Goal: Transaction & Acquisition: Purchase product/service

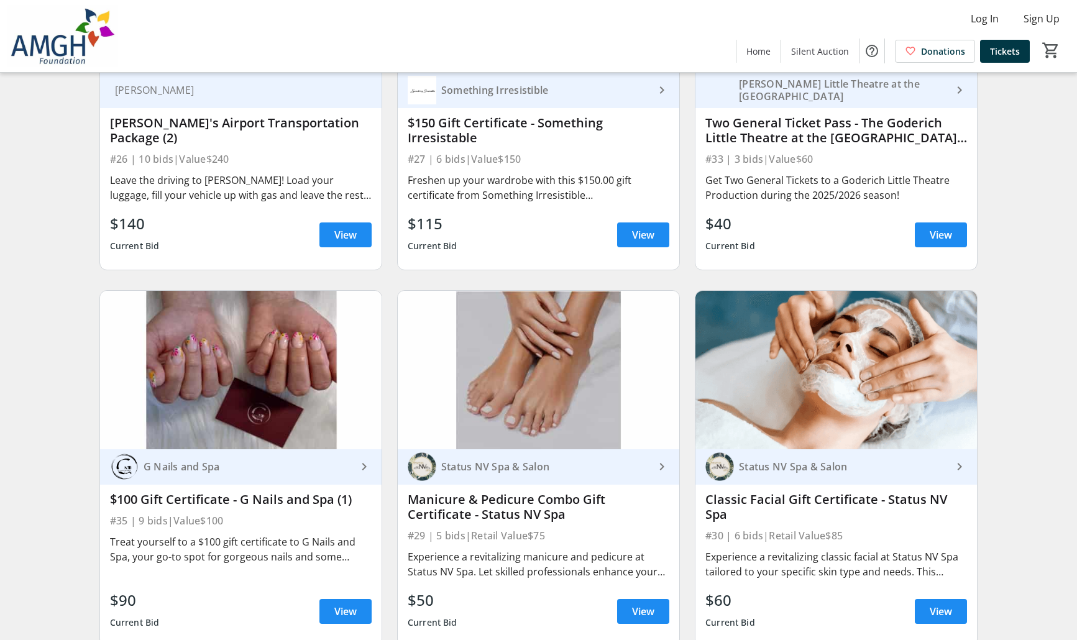
scroll to position [4101, 0]
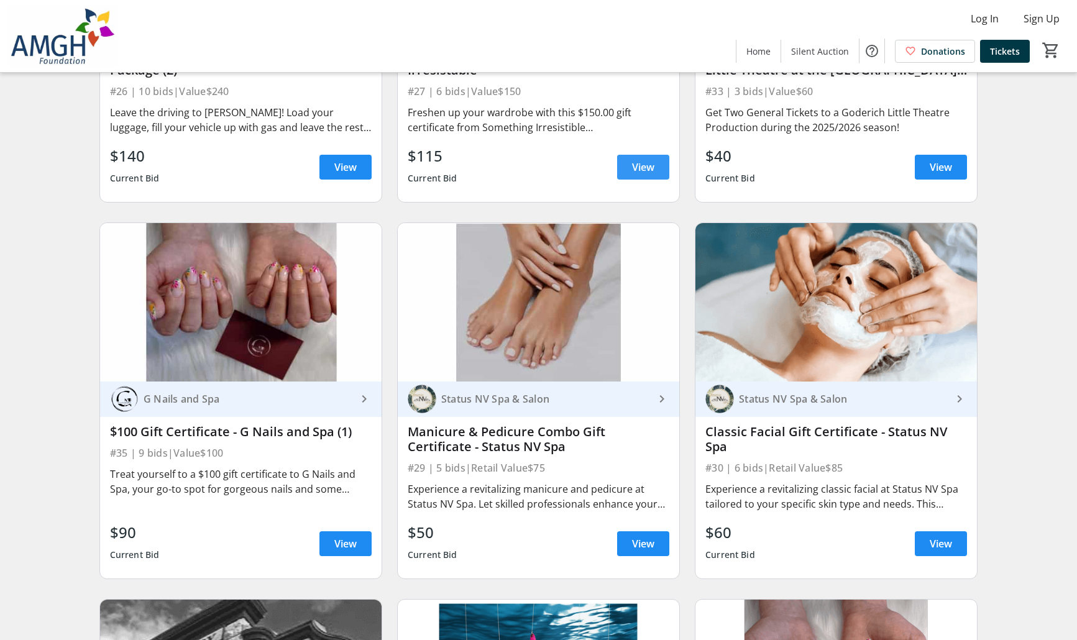
click at [641, 175] on span "View" at bounding box center [643, 167] width 22 height 15
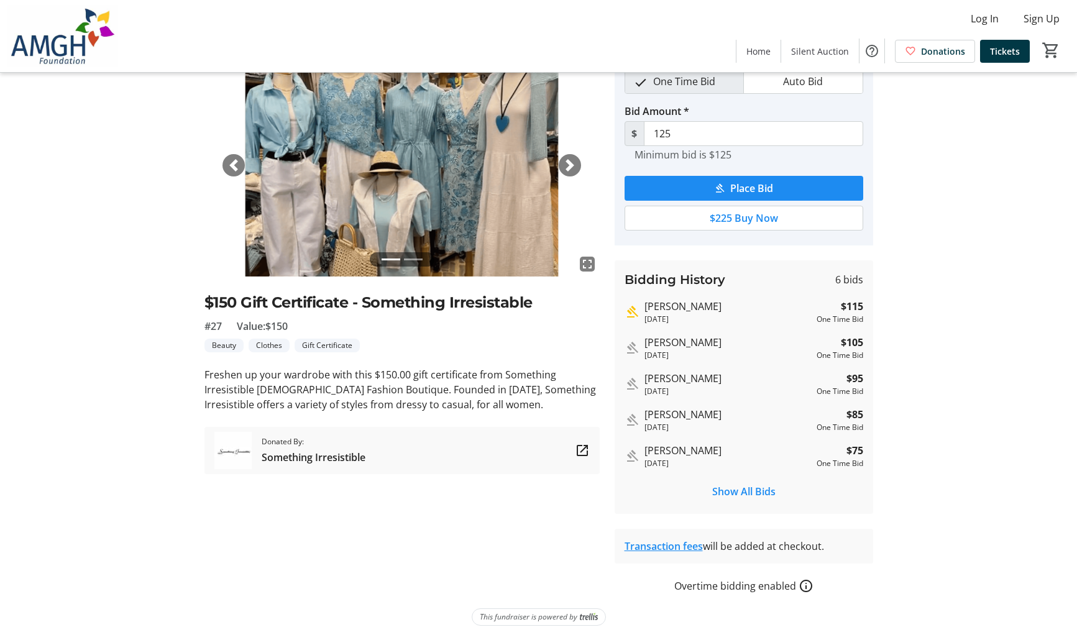
scroll to position [64, 0]
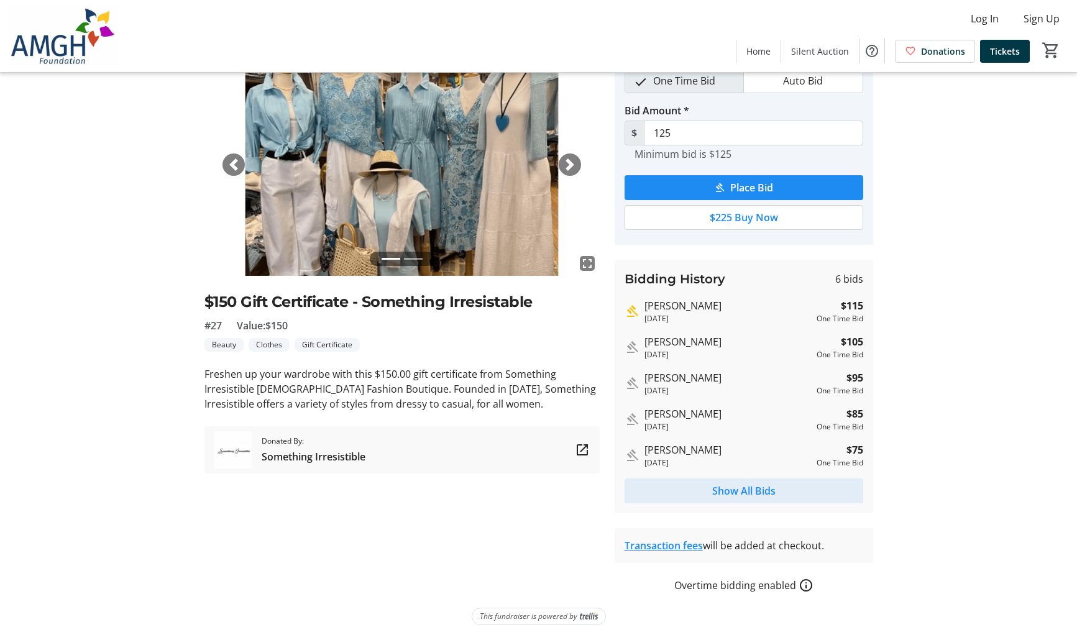
click at [753, 493] on span "Show All Bids" at bounding box center [743, 490] width 63 height 15
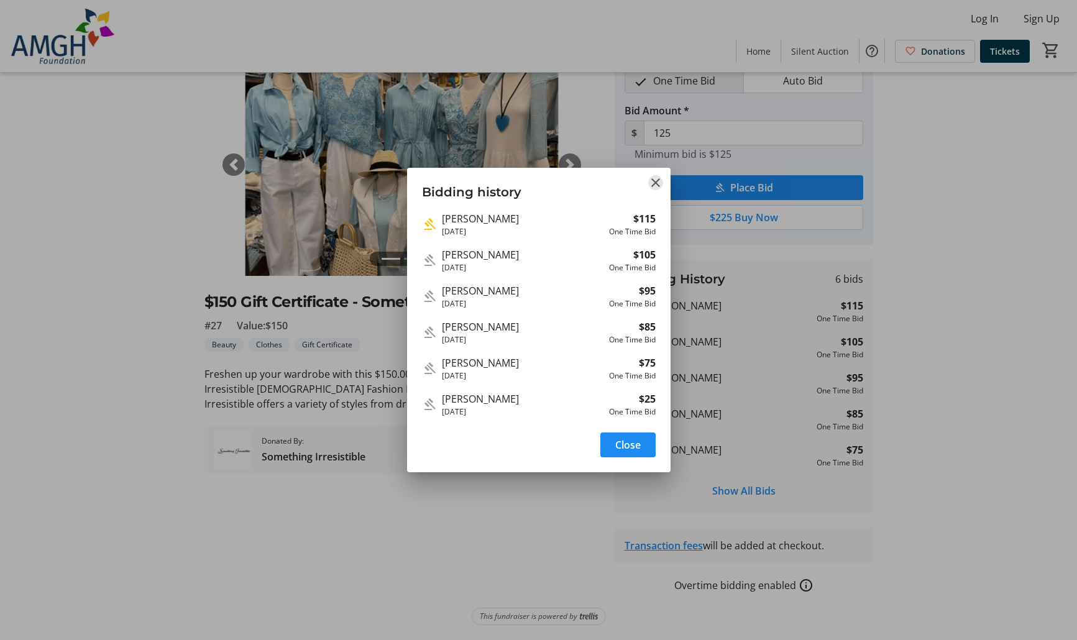
click at [657, 180] on mat-icon "Close" at bounding box center [655, 182] width 15 height 15
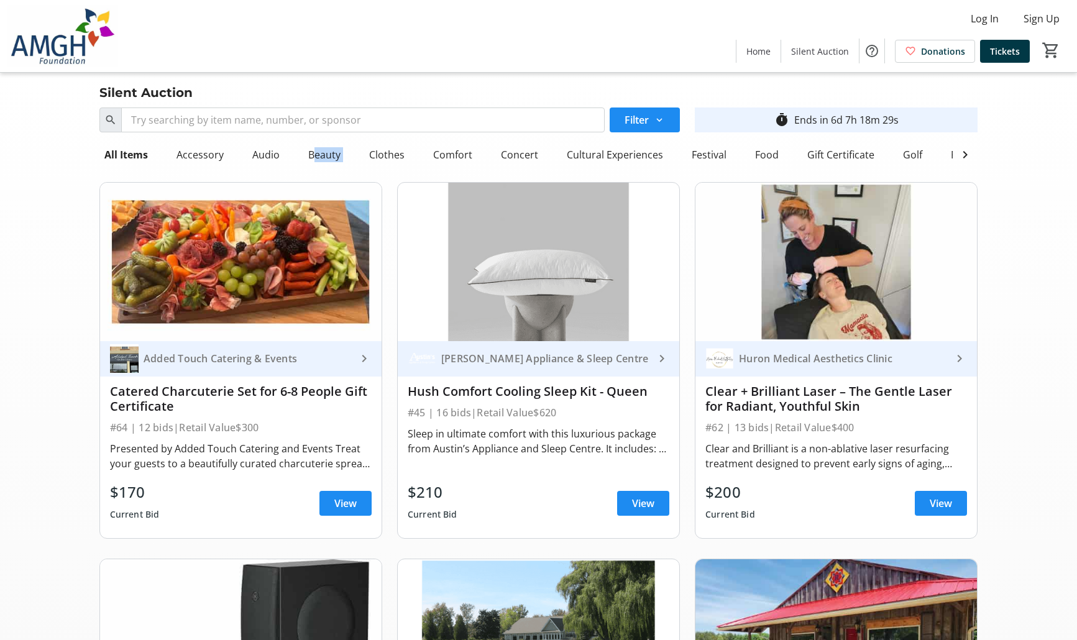
drag, startPoint x: 300, startPoint y: 167, endPoint x: 357, endPoint y: 171, distance: 58.0
click at [357, 167] on div "All Items Accessory Audio Beauty Clothes Comfort Concert Cultural Experiences F…" at bounding box center [526, 154] width 854 height 25
click at [402, 152] on div "Gift Certificate" at bounding box center [388, 154] width 77 height 25
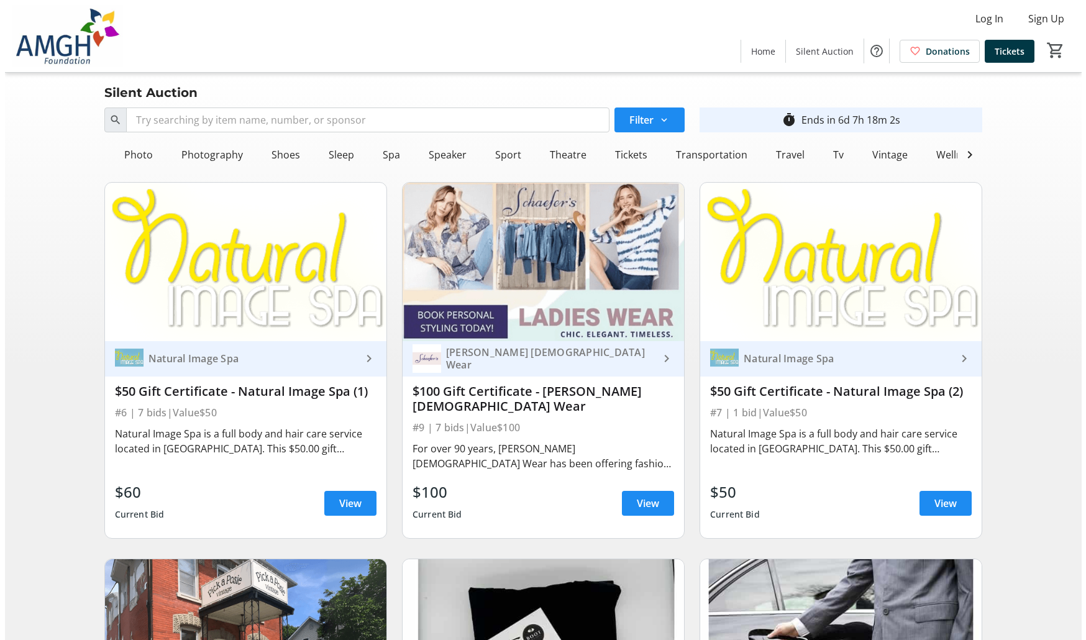
scroll to position [0, 816]
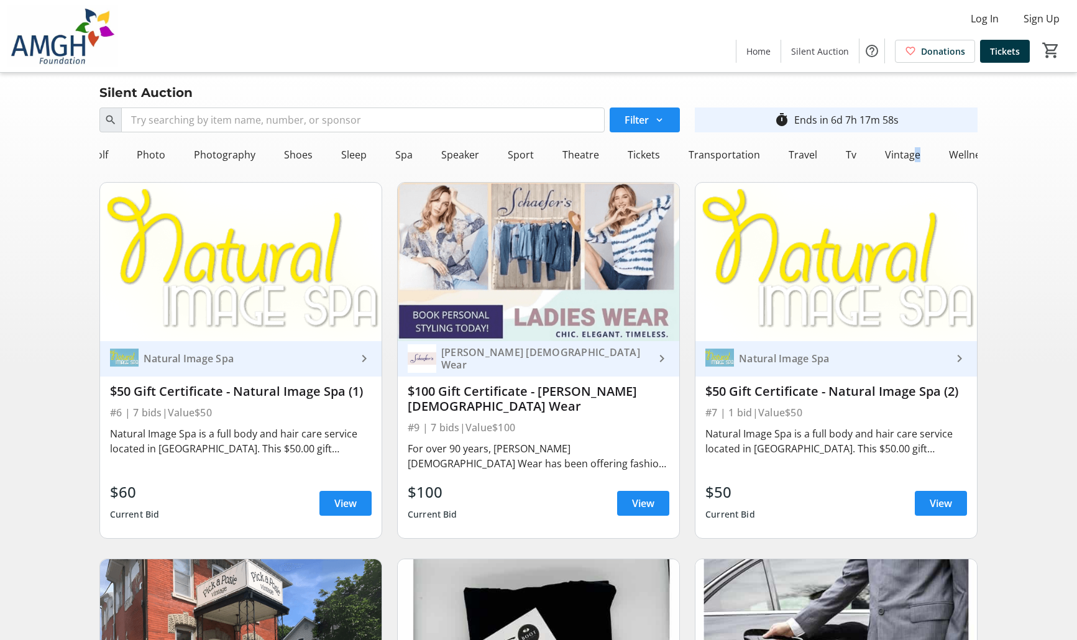
click at [894, 153] on div "Vintage" at bounding box center [902, 154] width 45 height 25
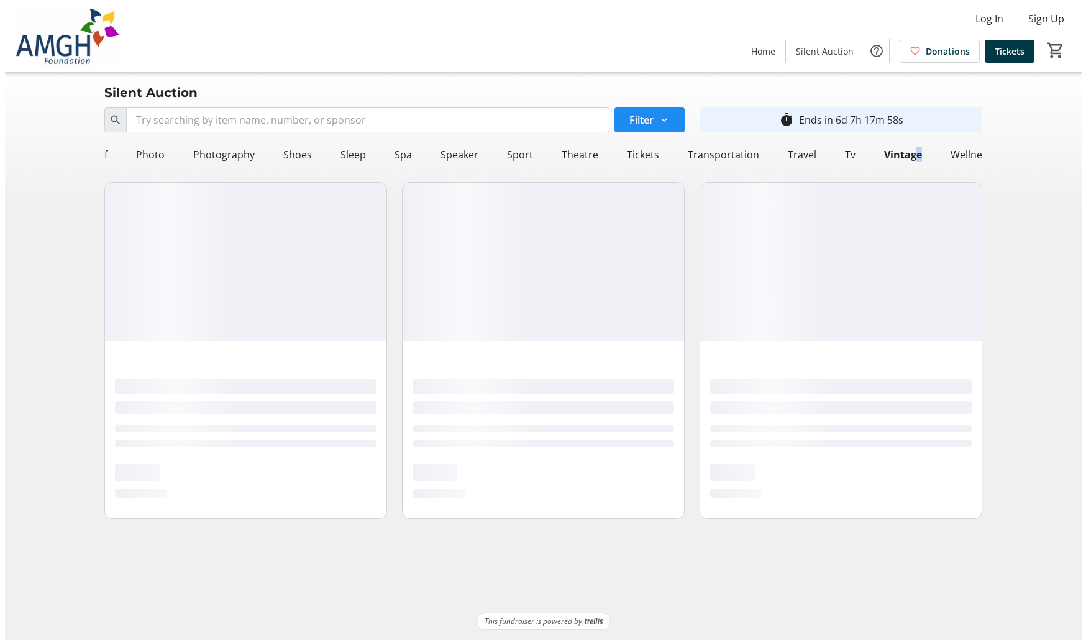
scroll to position [0, 805]
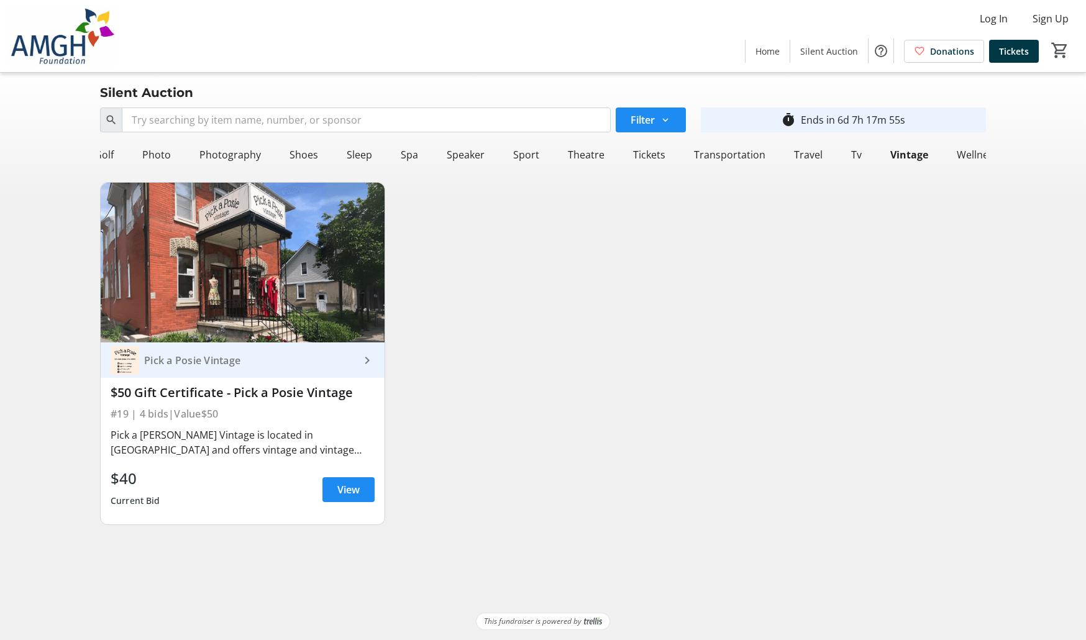
click at [957, 153] on div "Wellness" at bounding box center [978, 154] width 52 height 25
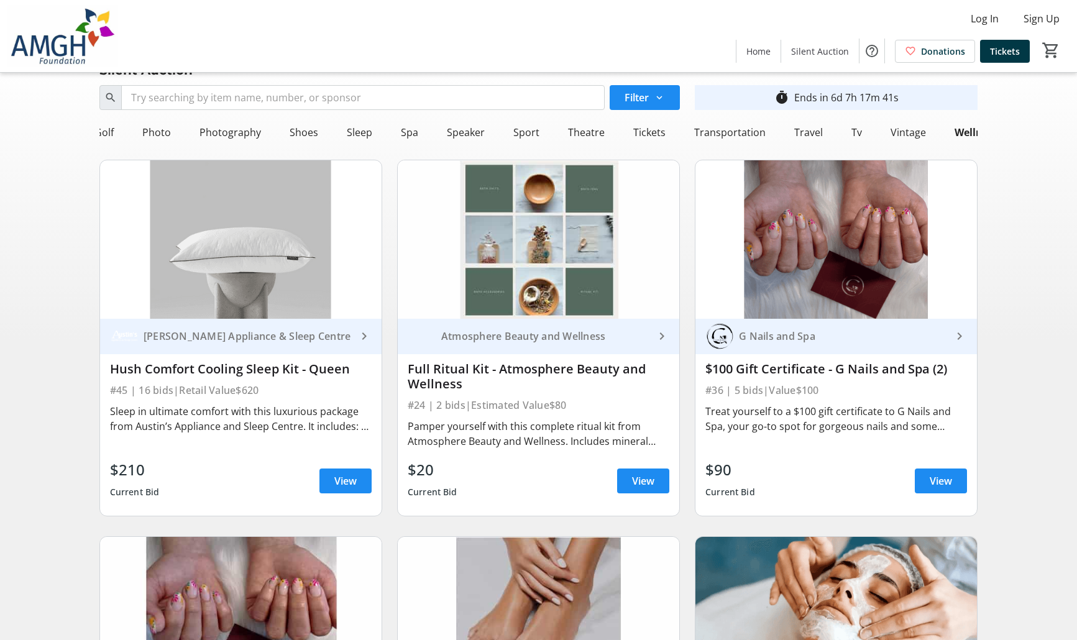
scroll to position [0, 0]
